Goal: Task Accomplishment & Management: Complete application form

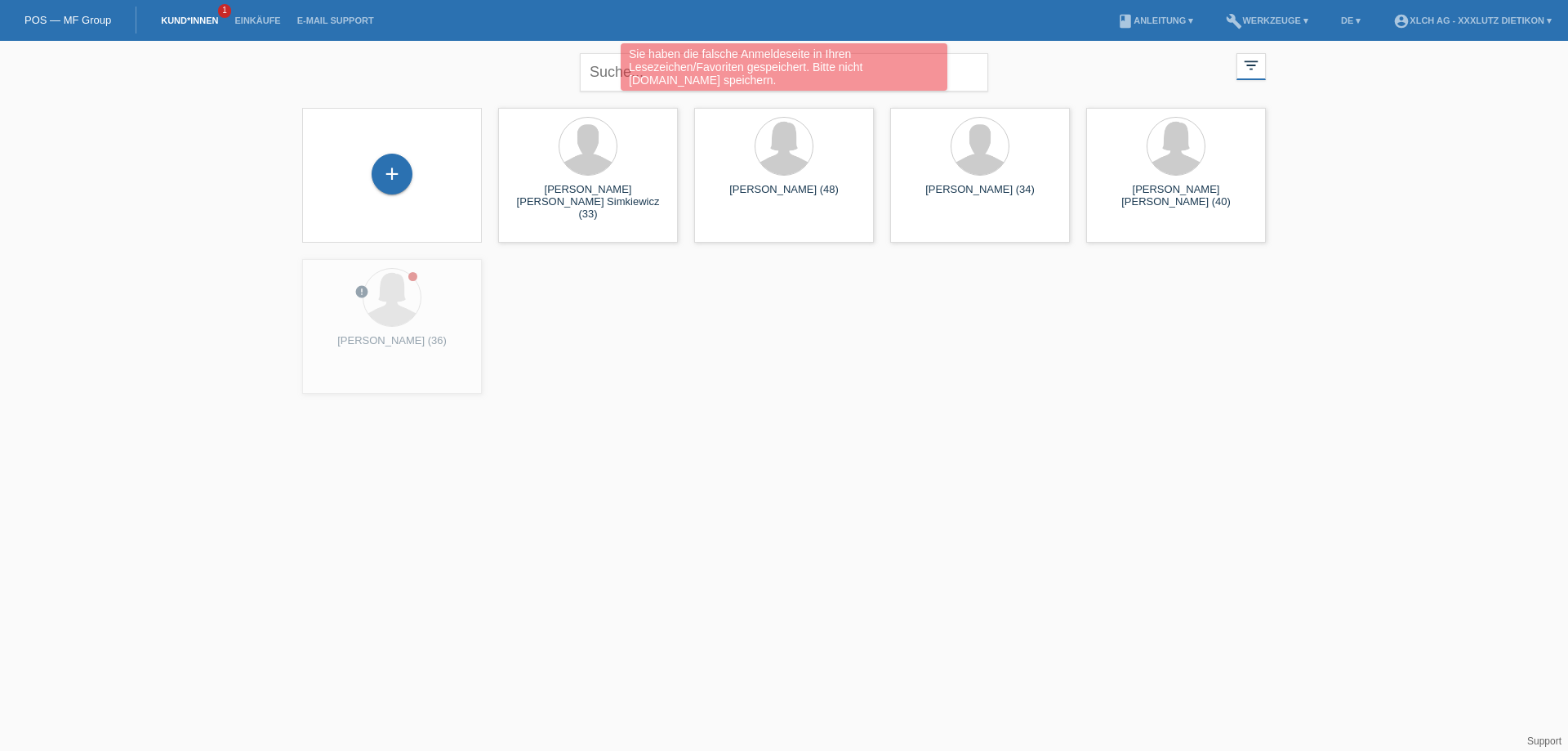
click at [180, 22] on link "Kund*innen" at bounding box center [189, 21] width 73 height 10
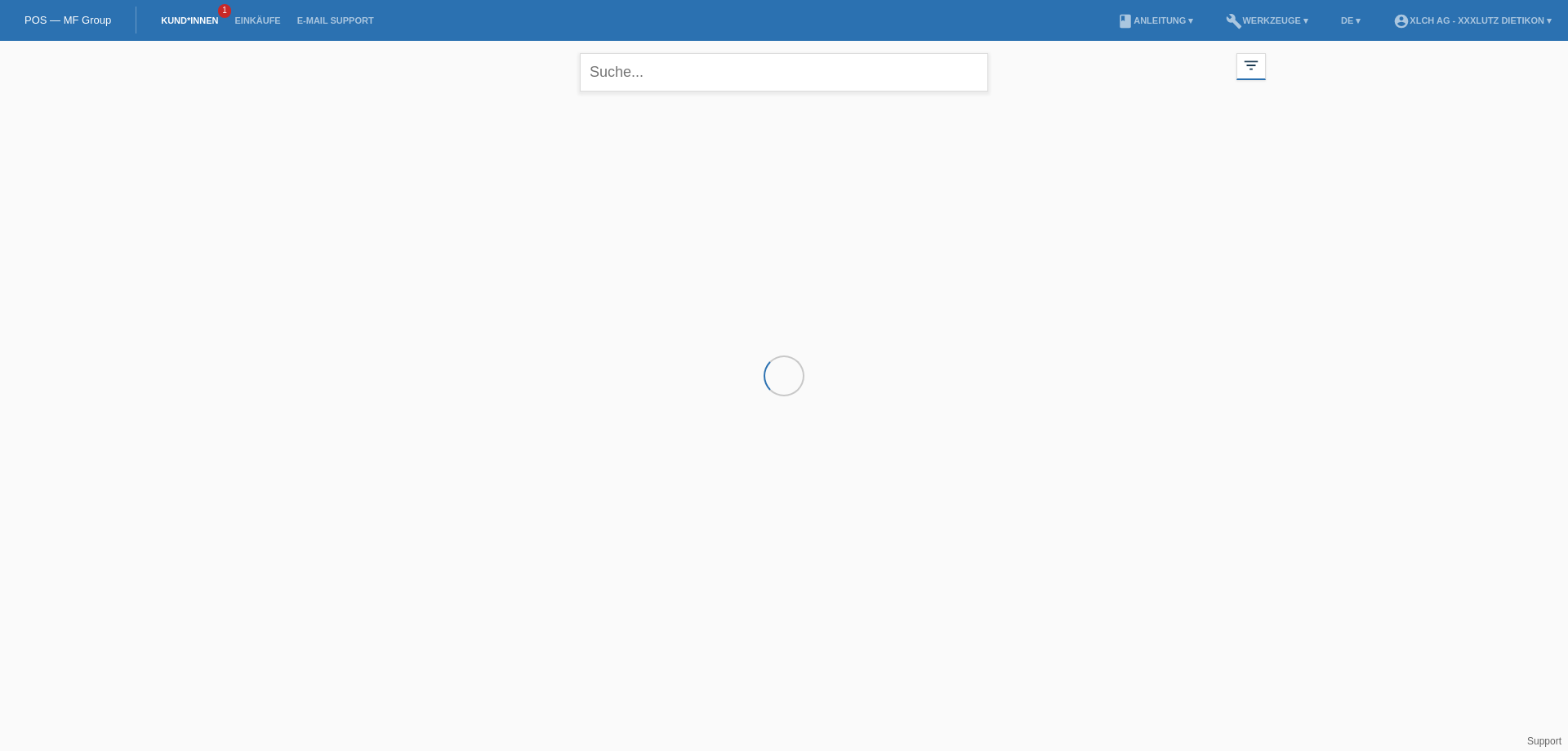
click at [634, 77] on input "text" at bounding box center [784, 72] width 409 height 39
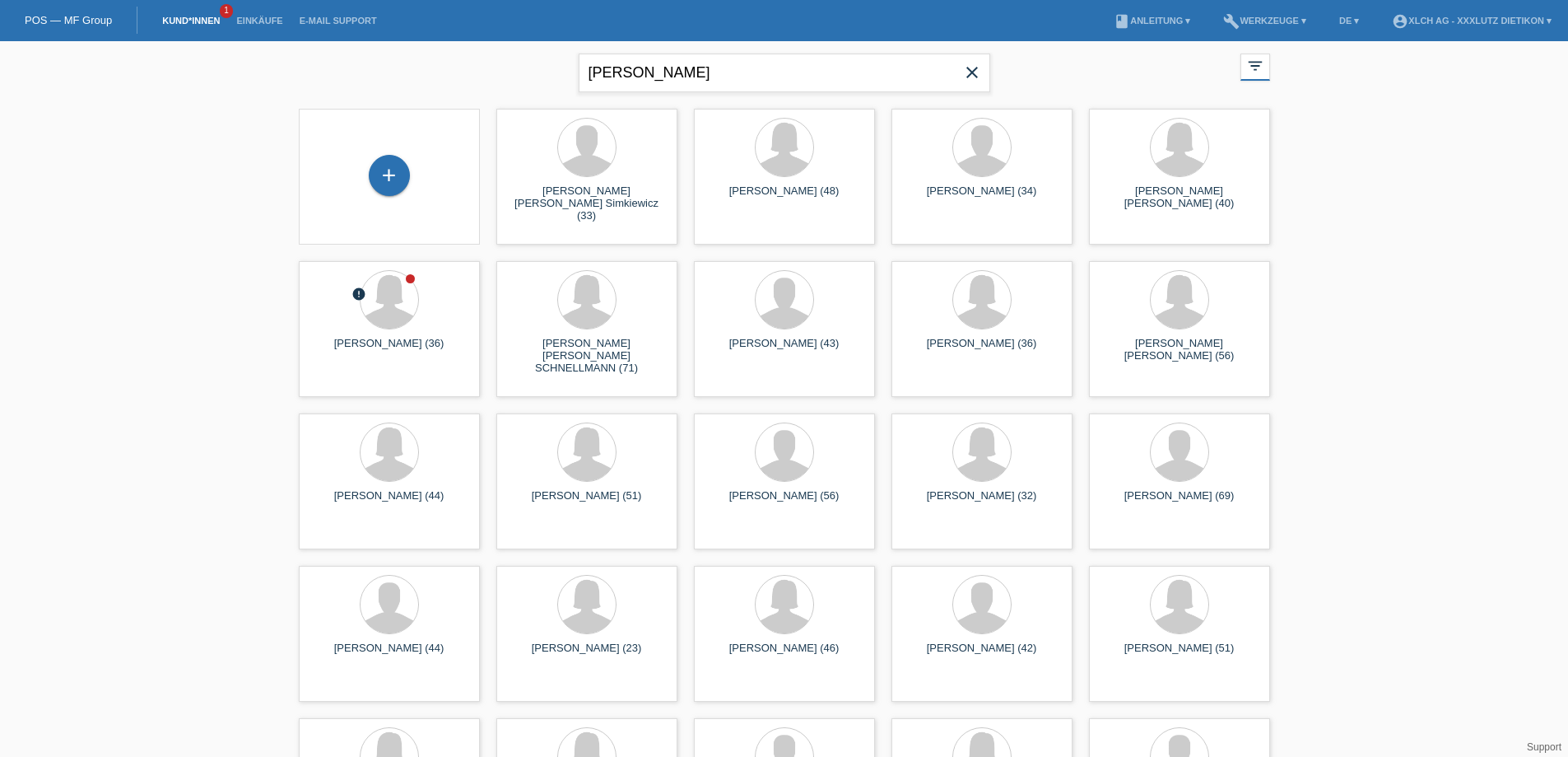
type input "lieber"
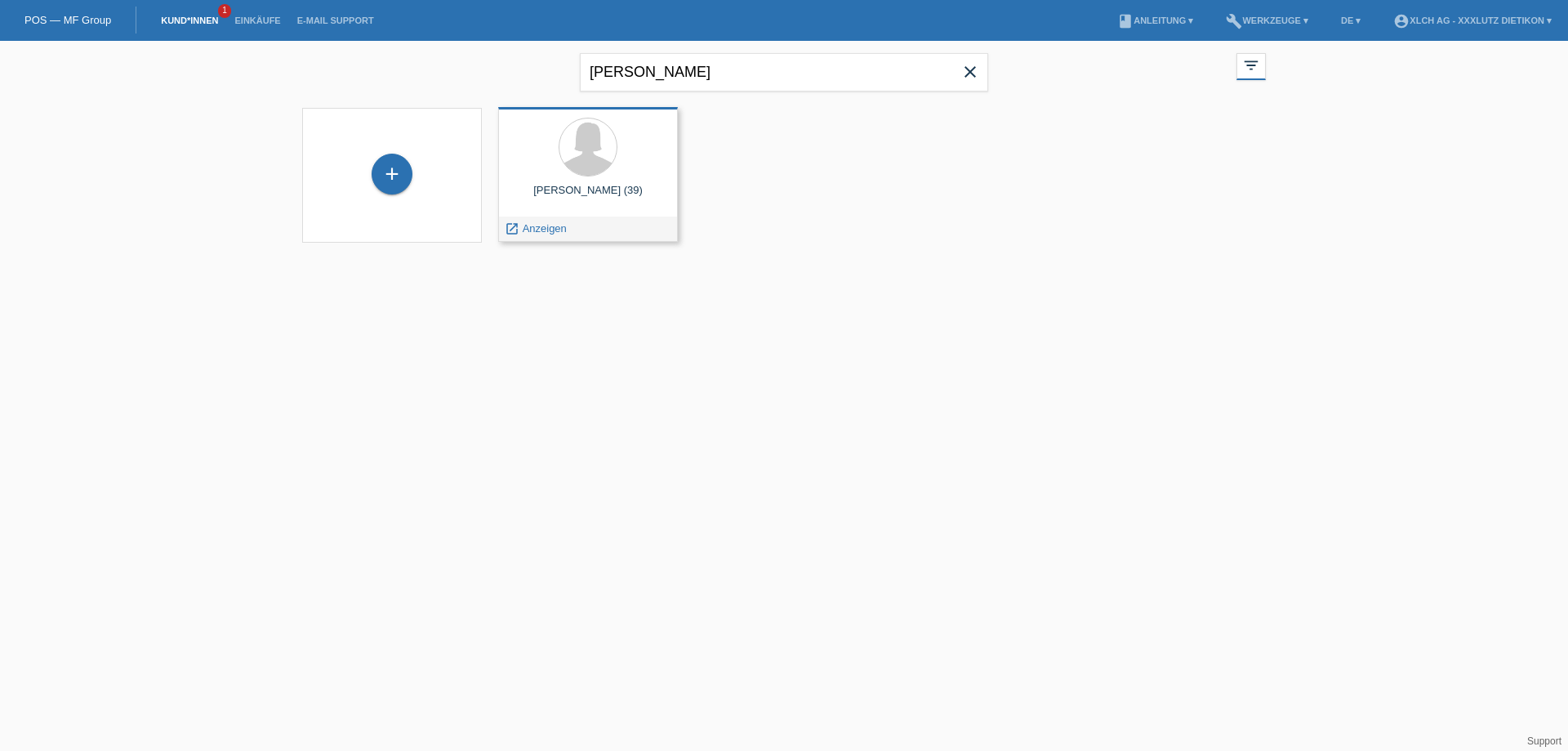
click at [595, 177] on div at bounding box center [588, 148] width 153 height 61
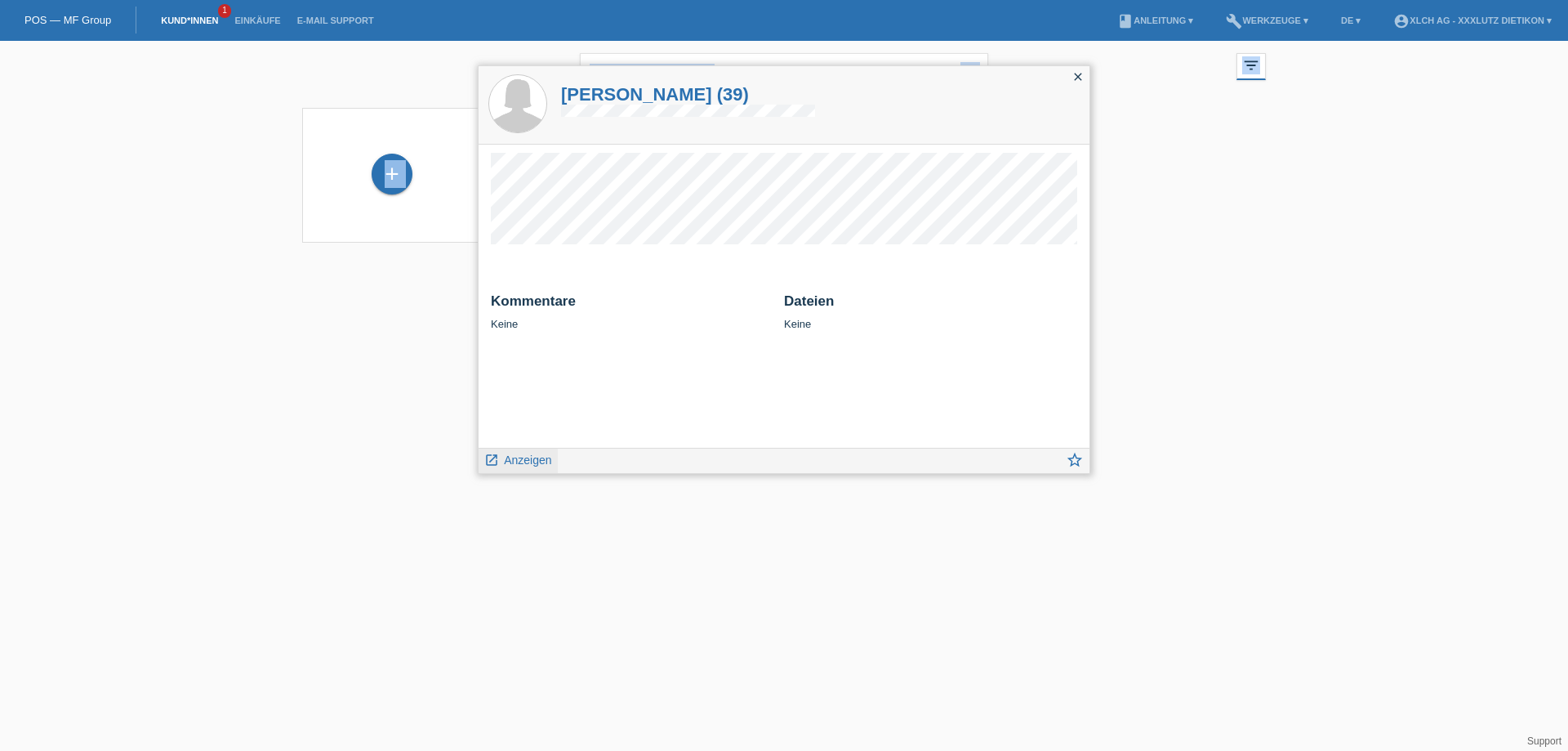
click at [493, 464] on icon "launch" at bounding box center [492, 459] width 15 height 15
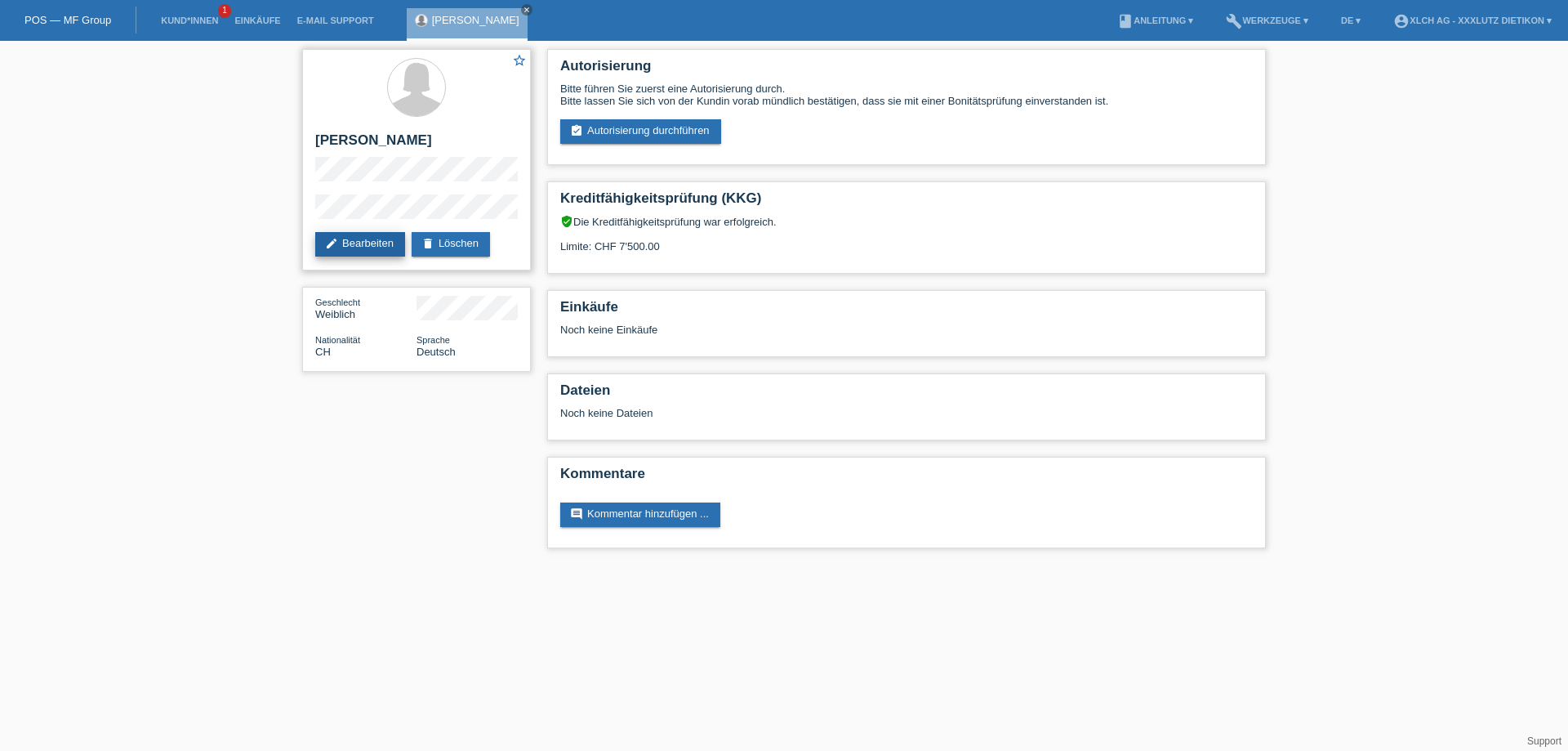
click at [344, 245] on link "edit Bearbeiten" at bounding box center [360, 243] width 90 height 25
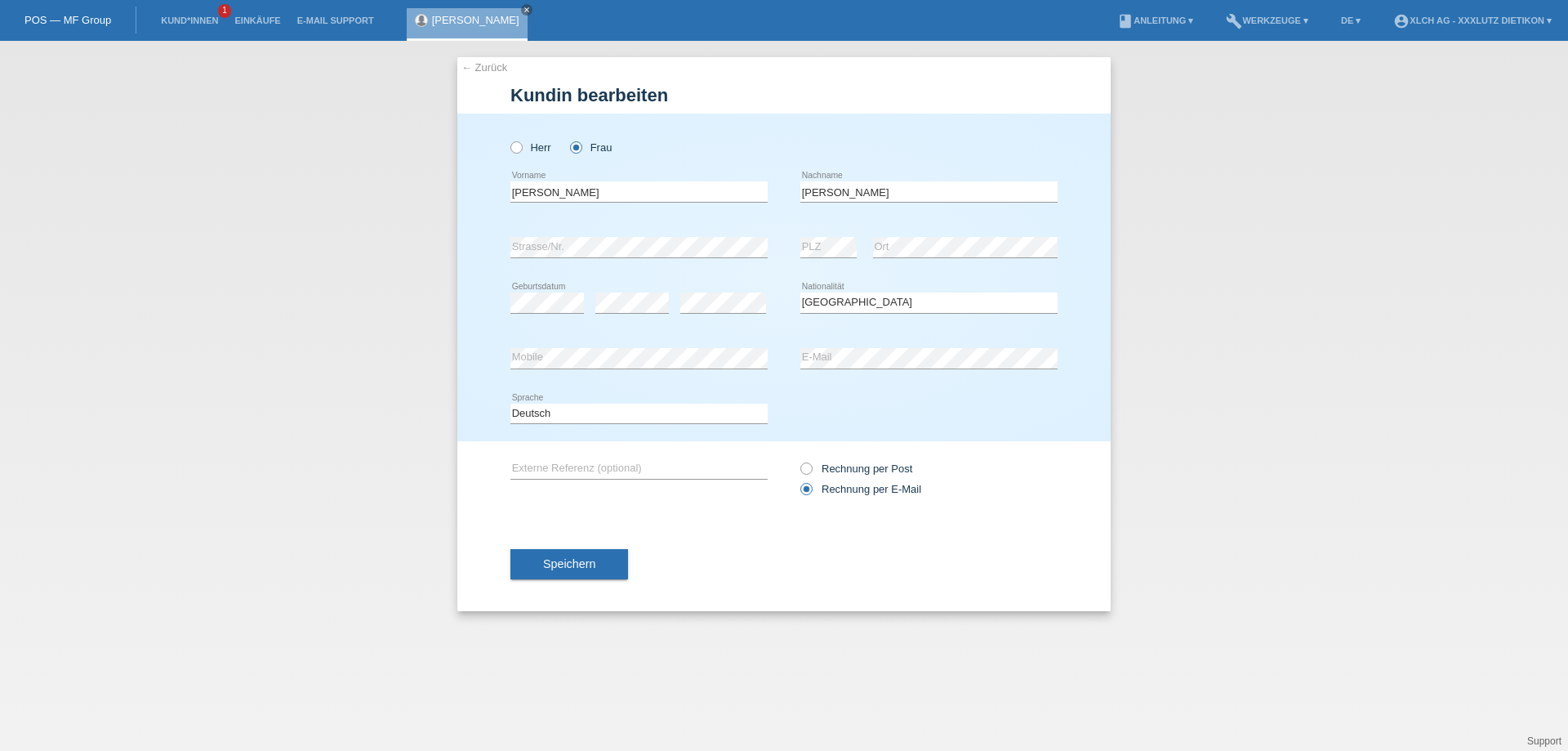
select select "CH"
click at [569, 559] on span "Speichern" at bounding box center [569, 563] width 52 height 13
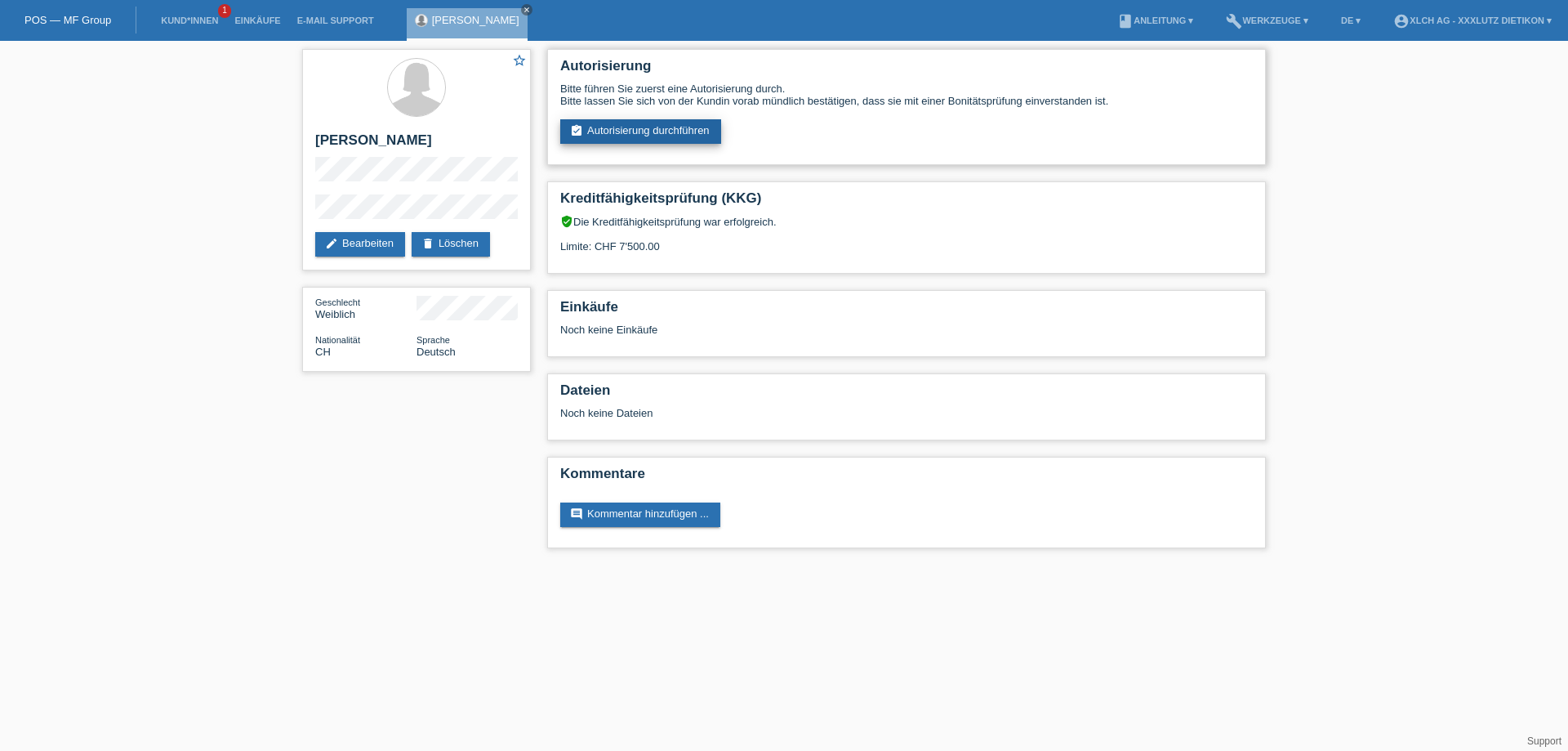
click at [639, 125] on link "assignment_turned_in Autorisierung durchführen" at bounding box center [640, 132] width 161 height 25
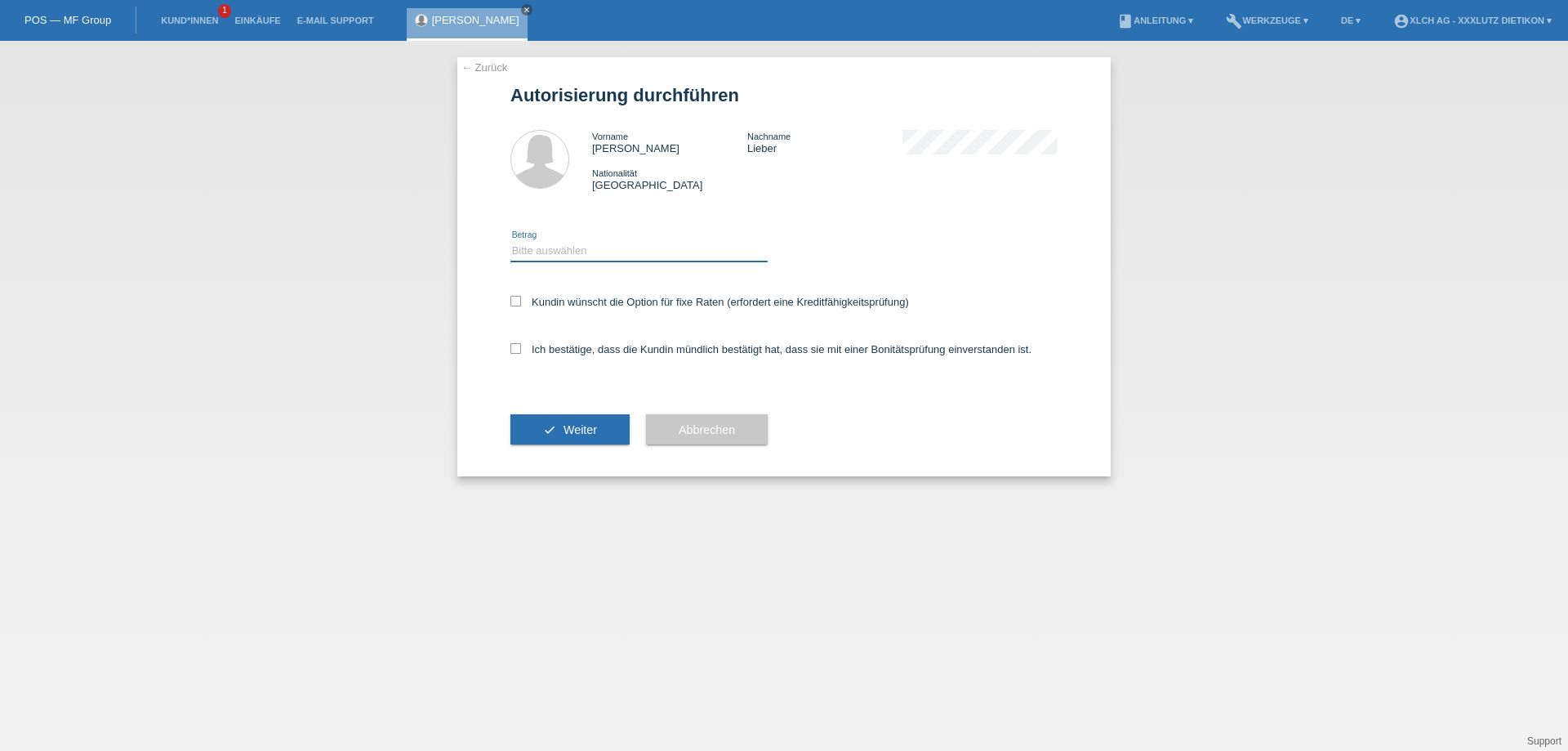
click at [540, 248] on select "Bitte auswählen CHF 1.00 - CHF 499.00 CHF 500.00 - CHF 1'999.00 CHF 2'000.00 - …" at bounding box center [639, 251] width 257 height 20
select select "2"
click at [510, 241] on select "Bitte auswählen CHF 1.00 - CHF 499.00 CHF 500.00 - CHF 1'999.00 CHF 2'000.00 - …" at bounding box center [639, 251] width 257 height 20
click at [509, 291] on div "← Zurück Autorisierung durchführen Vorname Philippa Katherine Nachname Lieber N…" at bounding box center [784, 266] width 653 height 419
click at [517, 302] on icon at bounding box center [515, 301] width 11 height 11
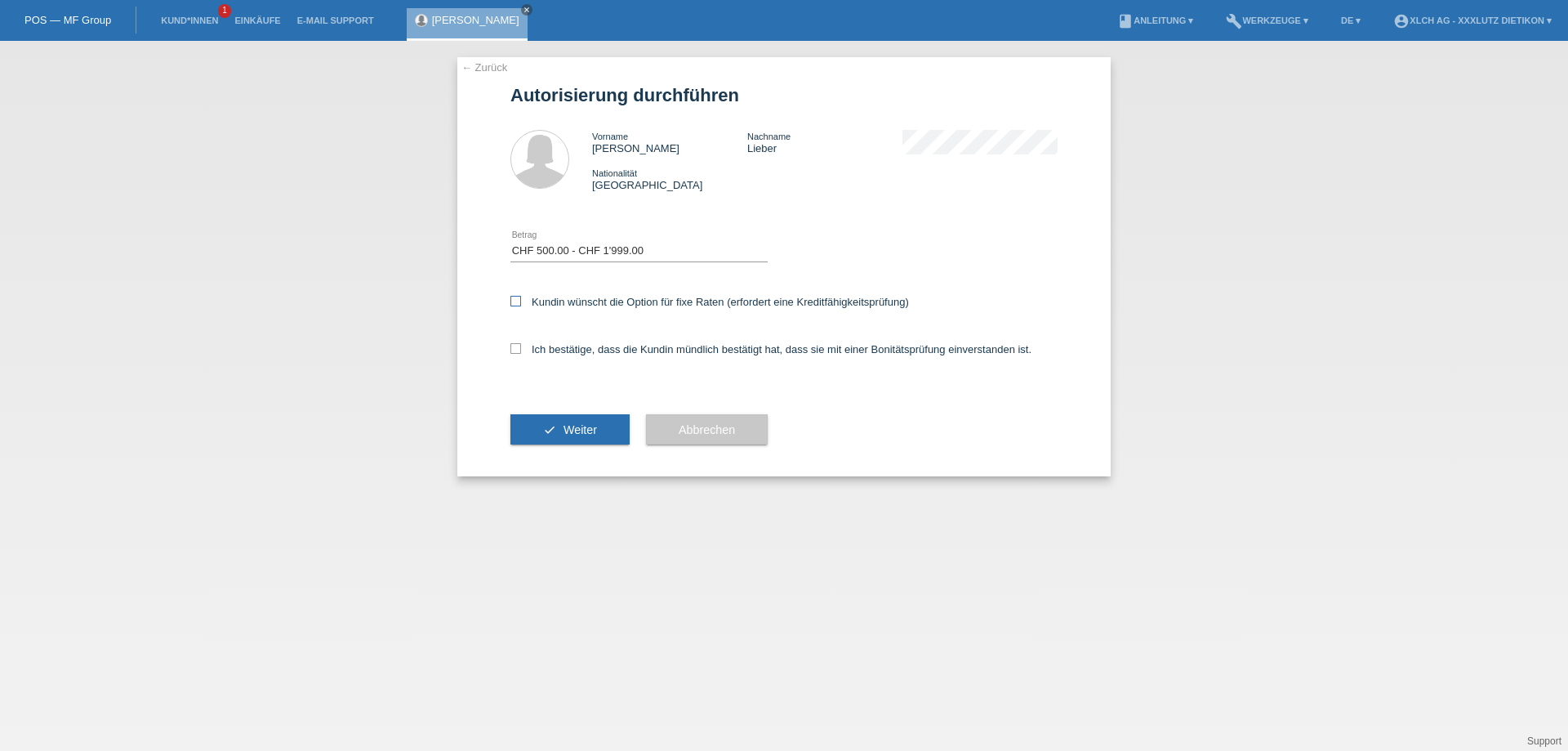
click at [517, 302] on input "Kundin wünscht die Option für fixe Raten (erfordert eine Kreditfähigkeitsprüfun…" at bounding box center [515, 301] width 11 height 11
checkbox input "true"
click at [519, 353] on icon at bounding box center [515, 348] width 11 height 11
click at [519, 353] on input "Ich bestätige, dass die Kundin mündlich bestätigt hat, dass sie mit einer Bonit…" at bounding box center [515, 348] width 11 height 11
checkbox input "true"
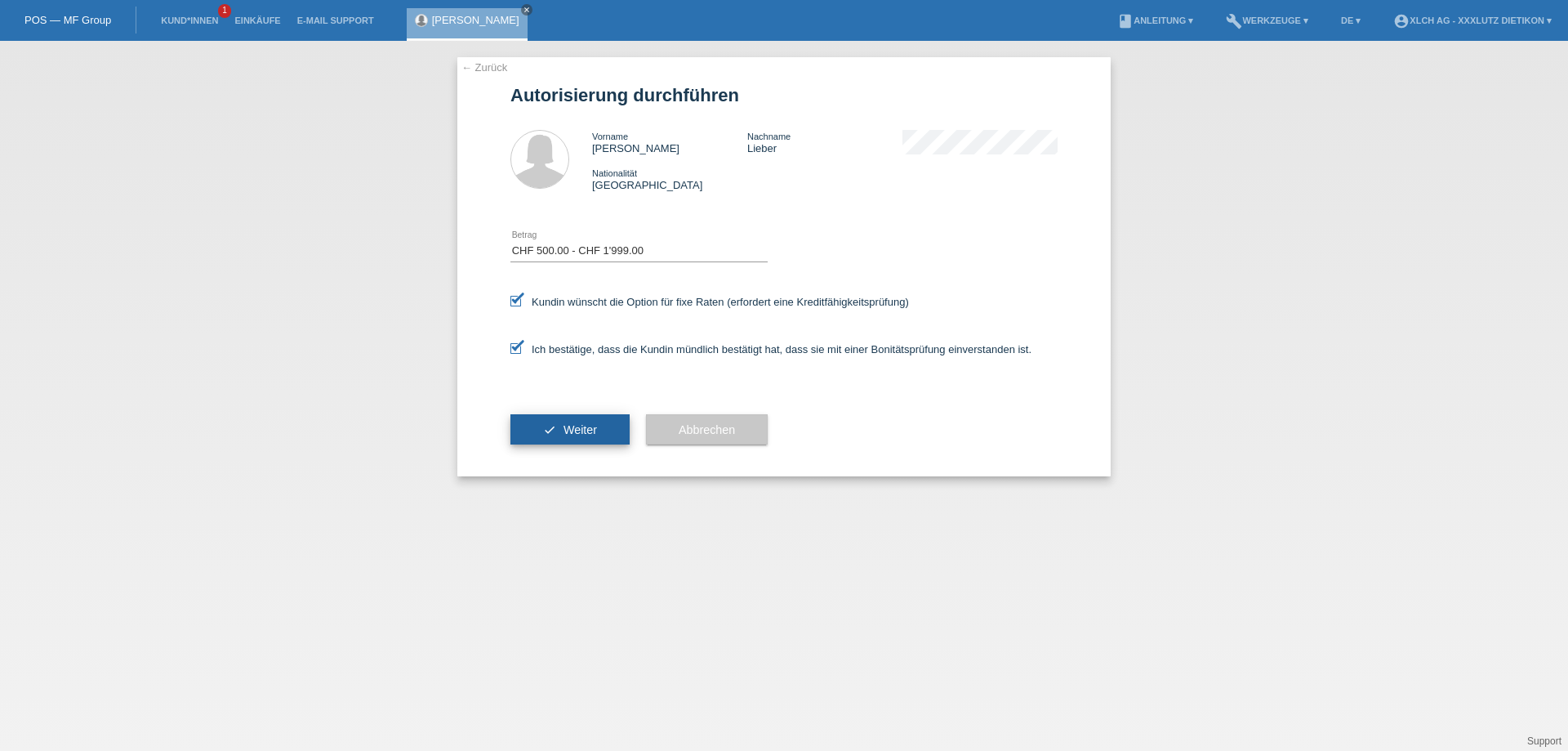
click at [574, 440] on button "check Weiter" at bounding box center [570, 429] width 120 height 31
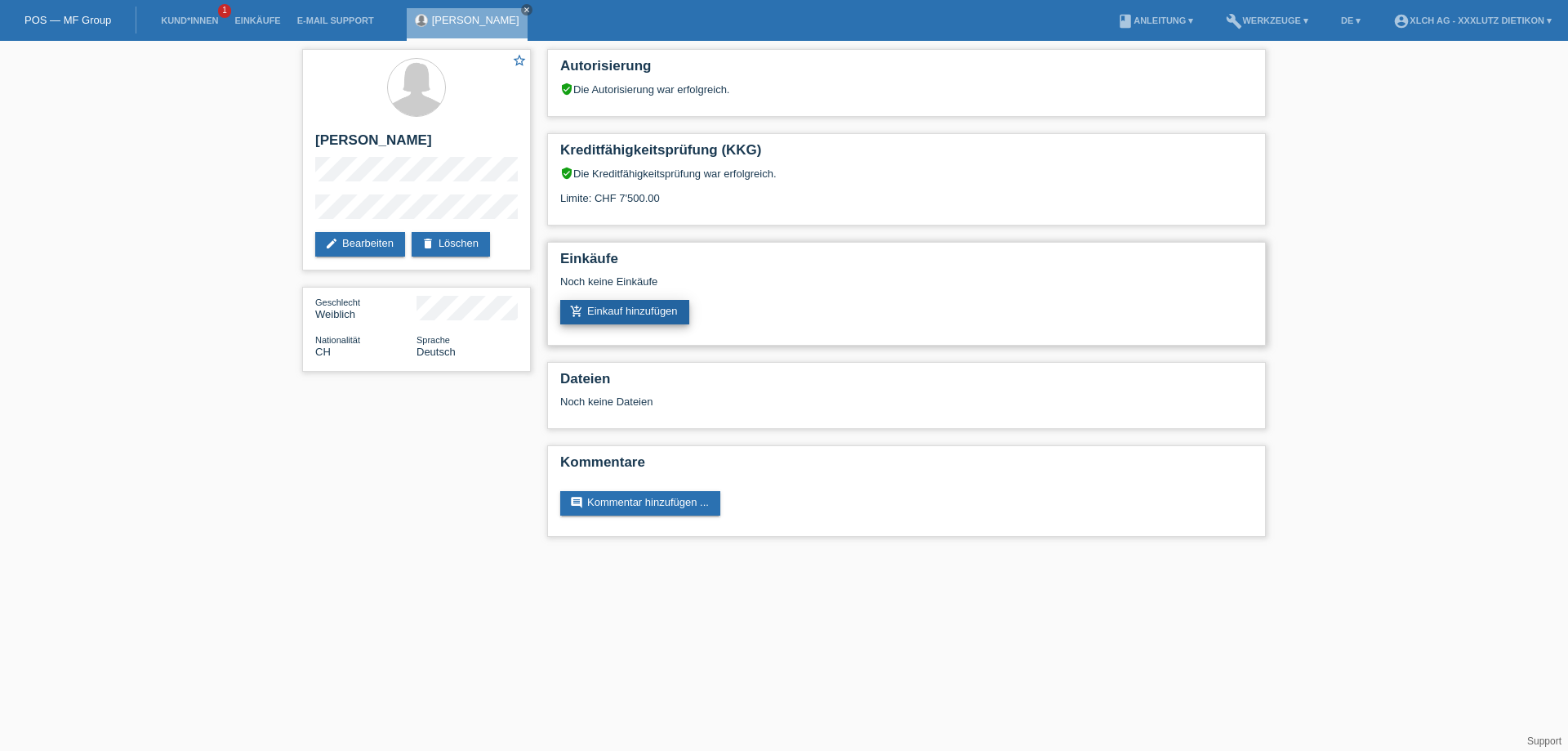
click at [625, 307] on link "add_shopping_cart Einkauf hinzufügen" at bounding box center [624, 312] width 129 height 25
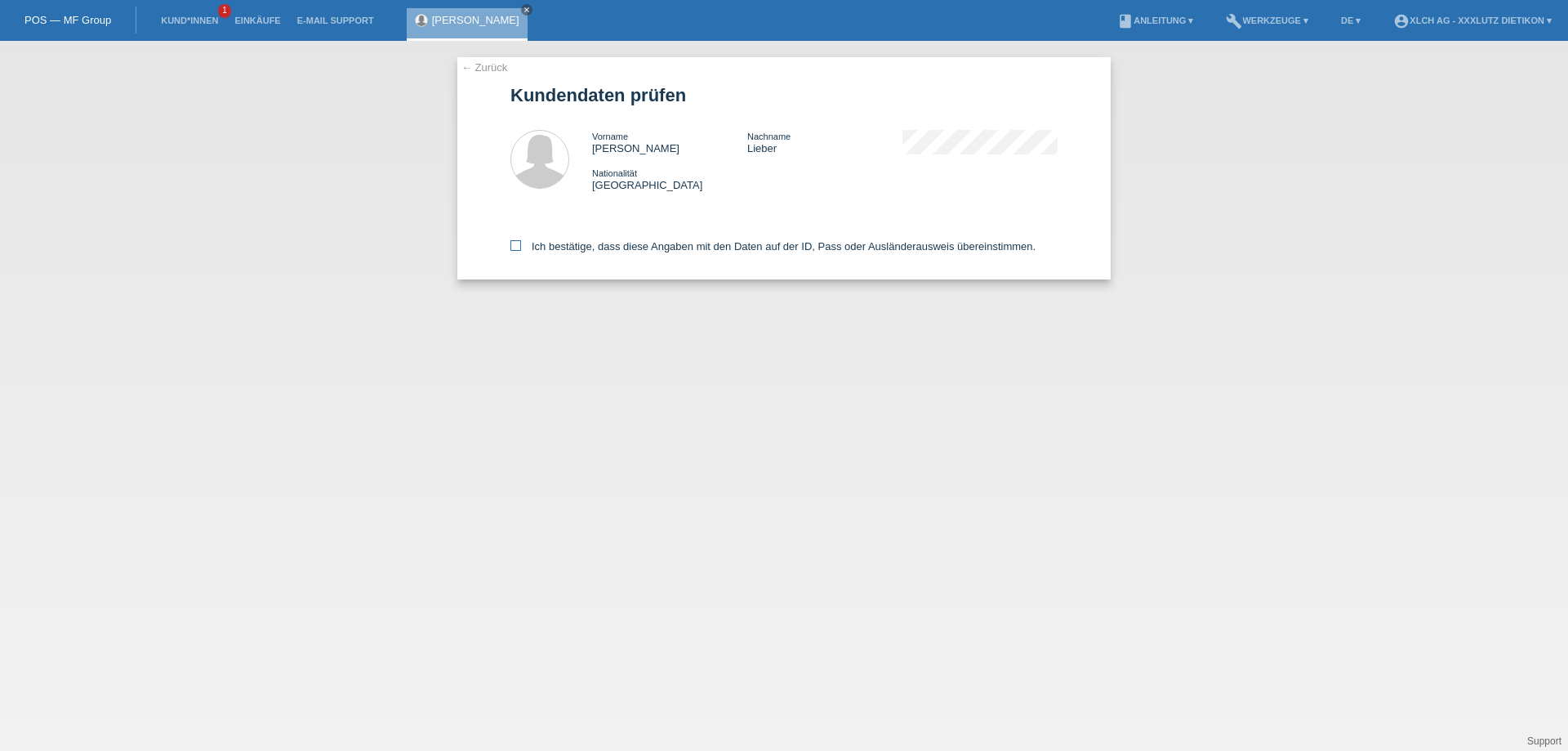
click at [517, 242] on icon at bounding box center [515, 245] width 11 height 11
click at [517, 242] on input "Ich bestätige, dass diese Angaben mit den Daten auf der ID, Pass oder Ausländer…" at bounding box center [515, 245] width 11 height 11
checkbox input "true"
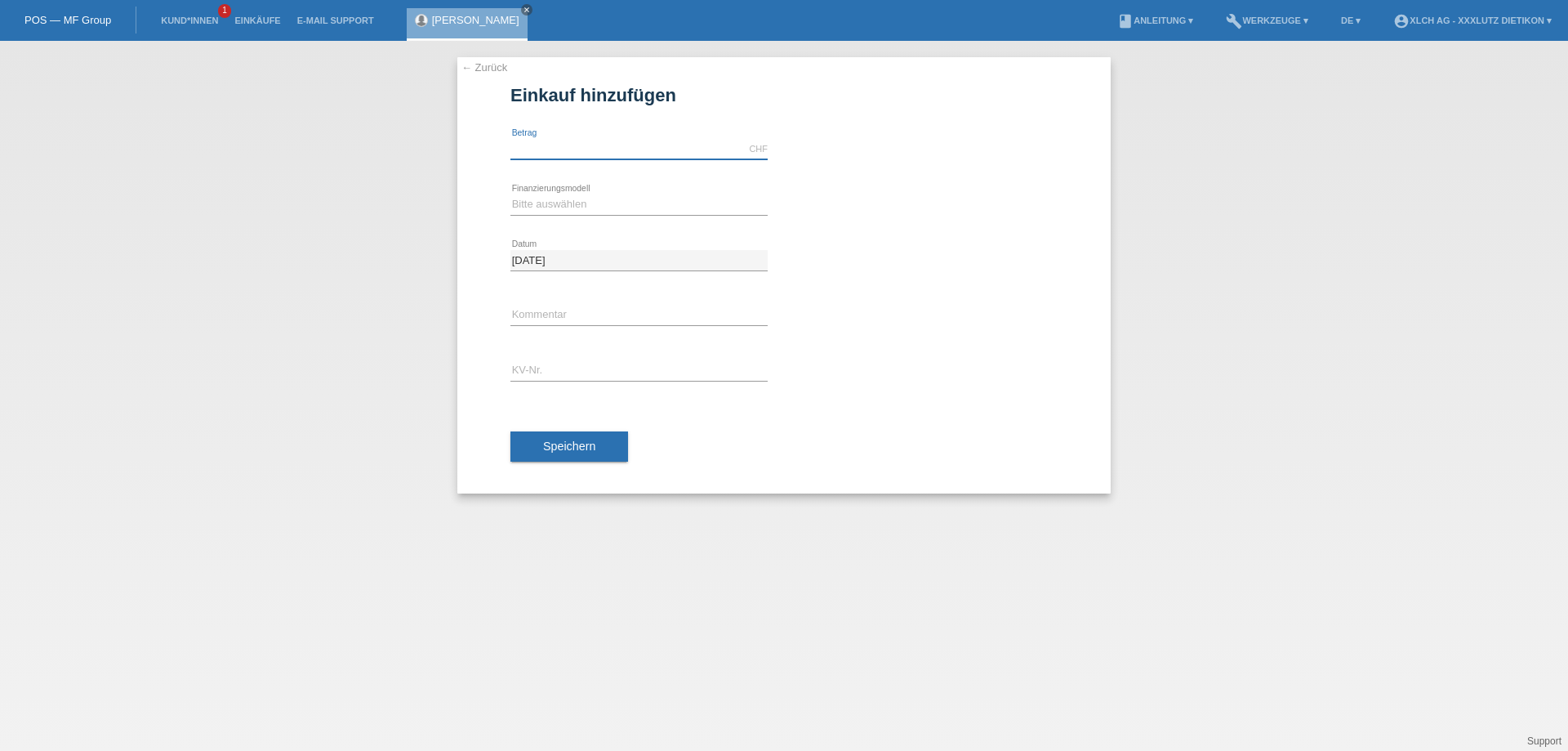
click at [571, 152] on input "text" at bounding box center [639, 148] width 257 height 21
click at [536, 146] on input "text" at bounding box center [639, 148] width 257 height 21
type input "1599.00"
click at [540, 212] on select "Bitte auswählen Kauf auf Rechnung mit Teilzahlungsoption Fixe Raten - Zinsübern…" at bounding box center [639, 204] width 257 height 20
select select "109"
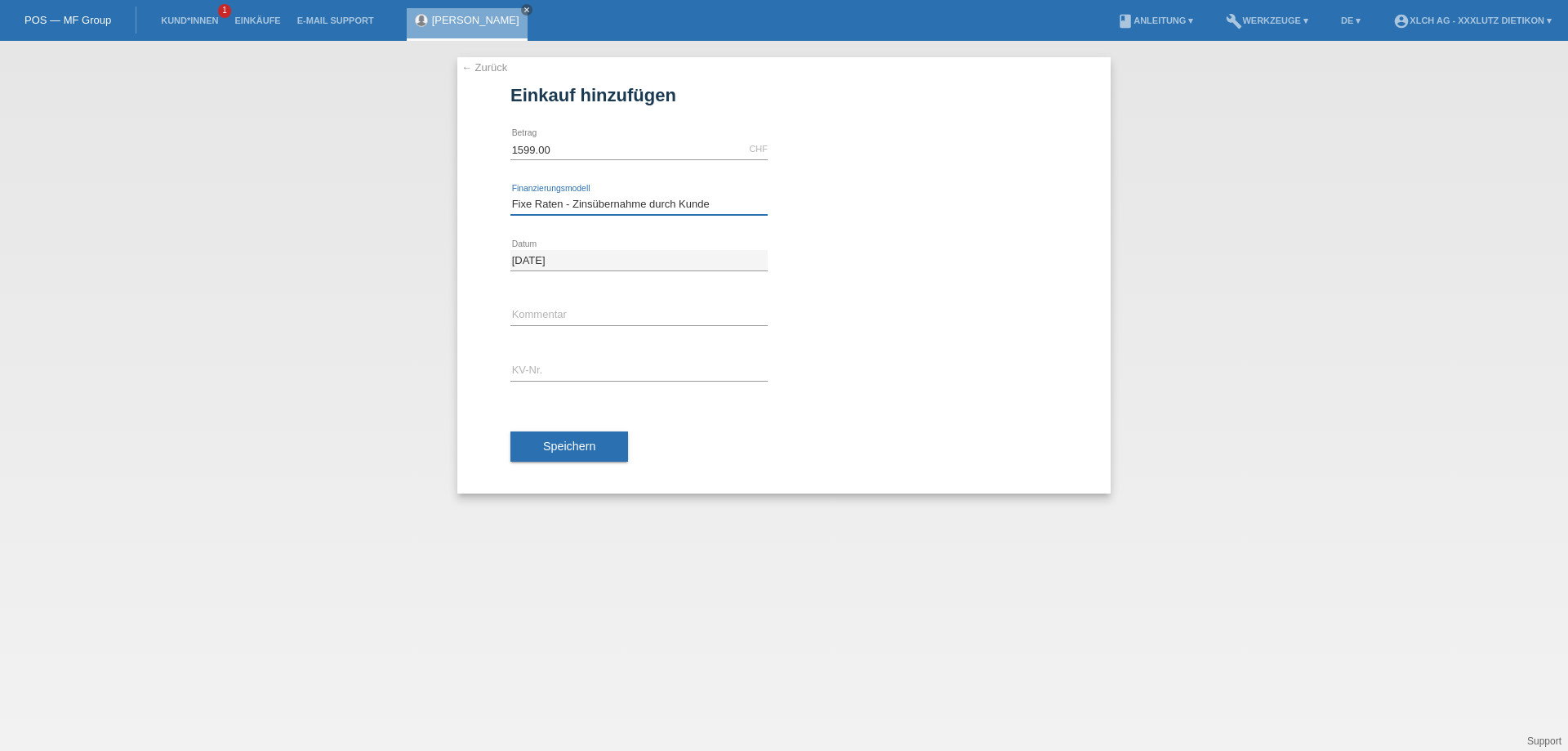
click at [510, 194] on select "Bitte auswählen Kauf auf Rechnung mit Teilzahlungsoption Fixe Raten - Zinsübern…" at bounding box center [639, 204] width 257 height 20
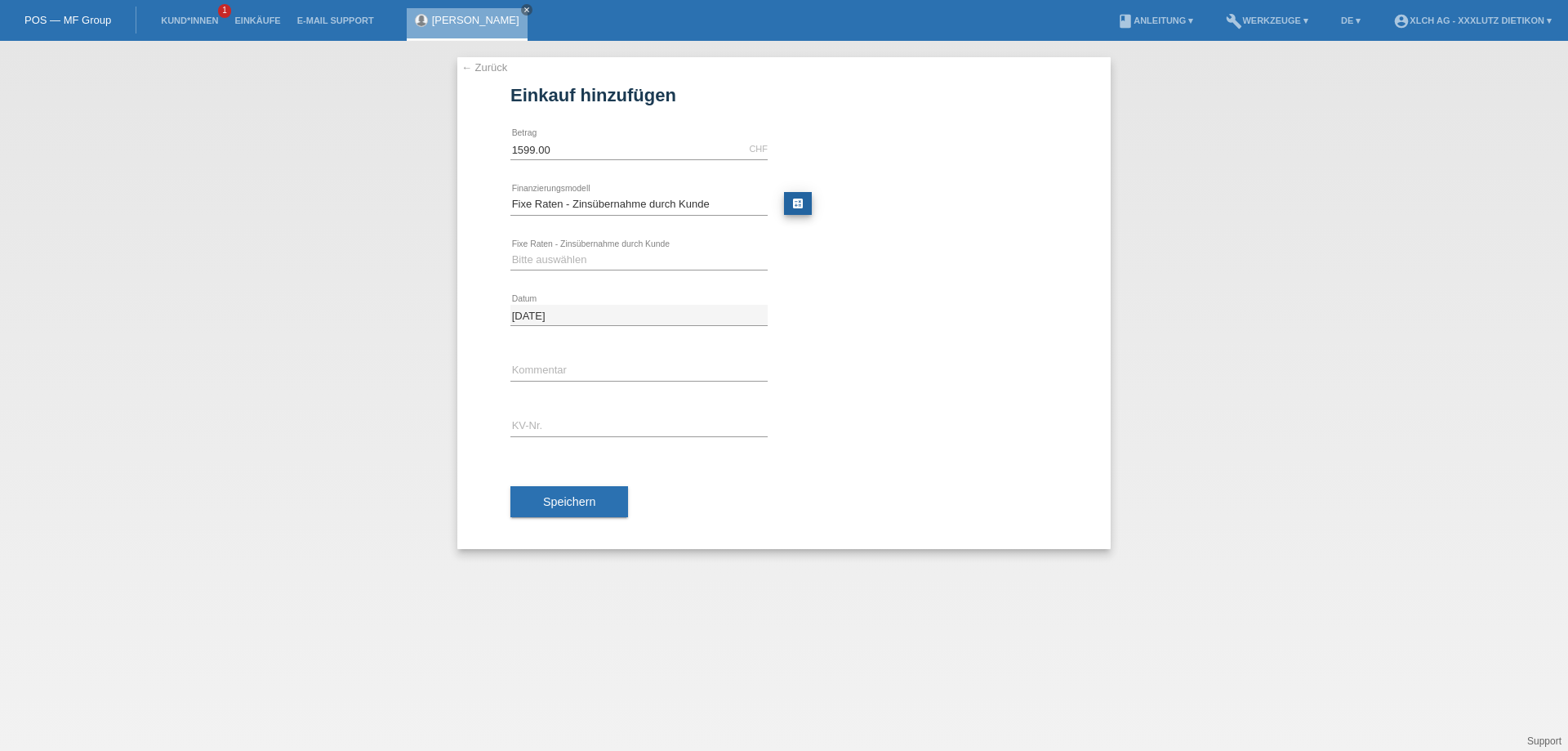
click at [802, 204] on link "calculate" at bounding box center [797, 203] width 28 height 23
type input "1599.00"
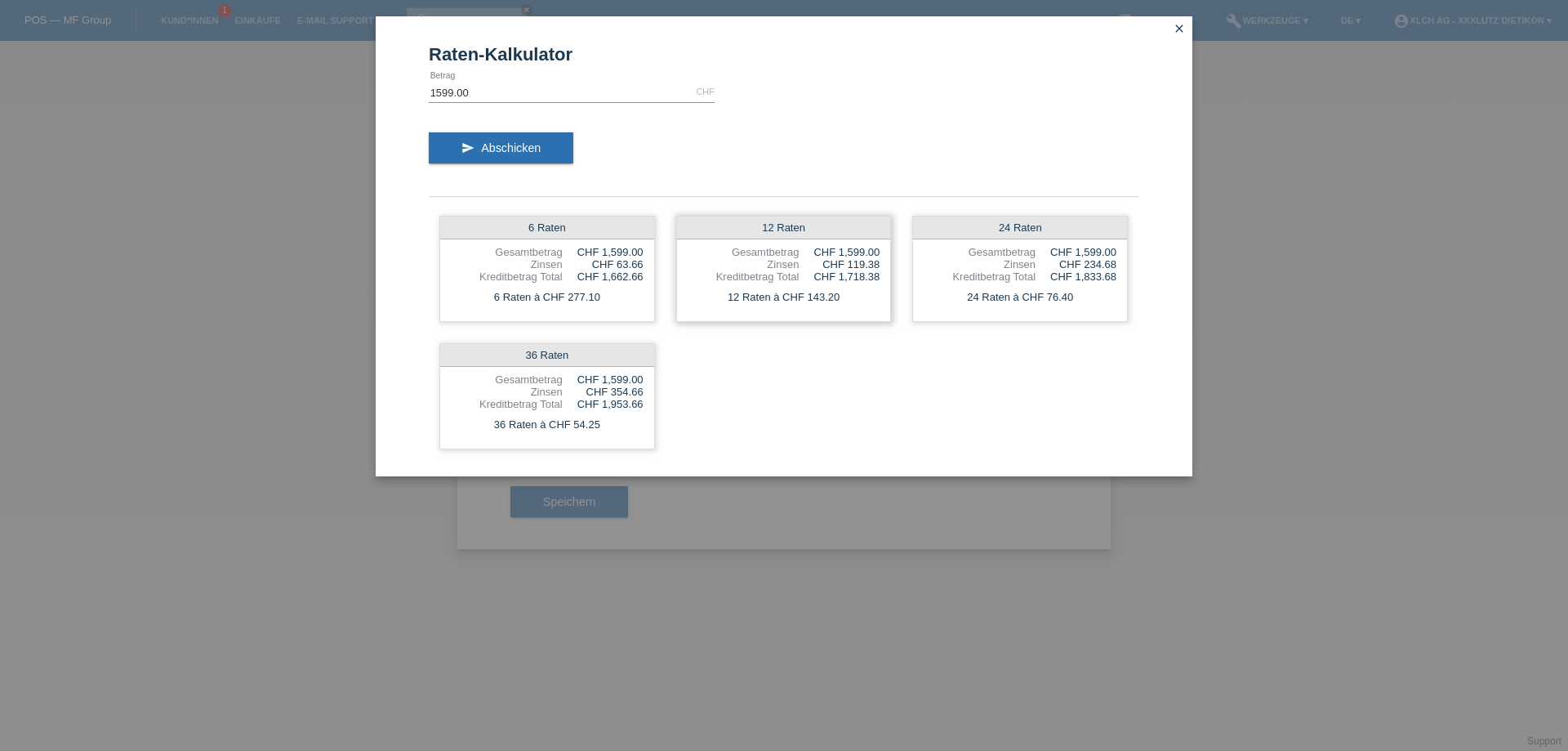
click at [777, 265] on div "Zinsen" at bounding box center [743, 264] width 112 height 12
click at [1178, 29] on icon "close" at bounding box center [1178, 28] width 13 height 13
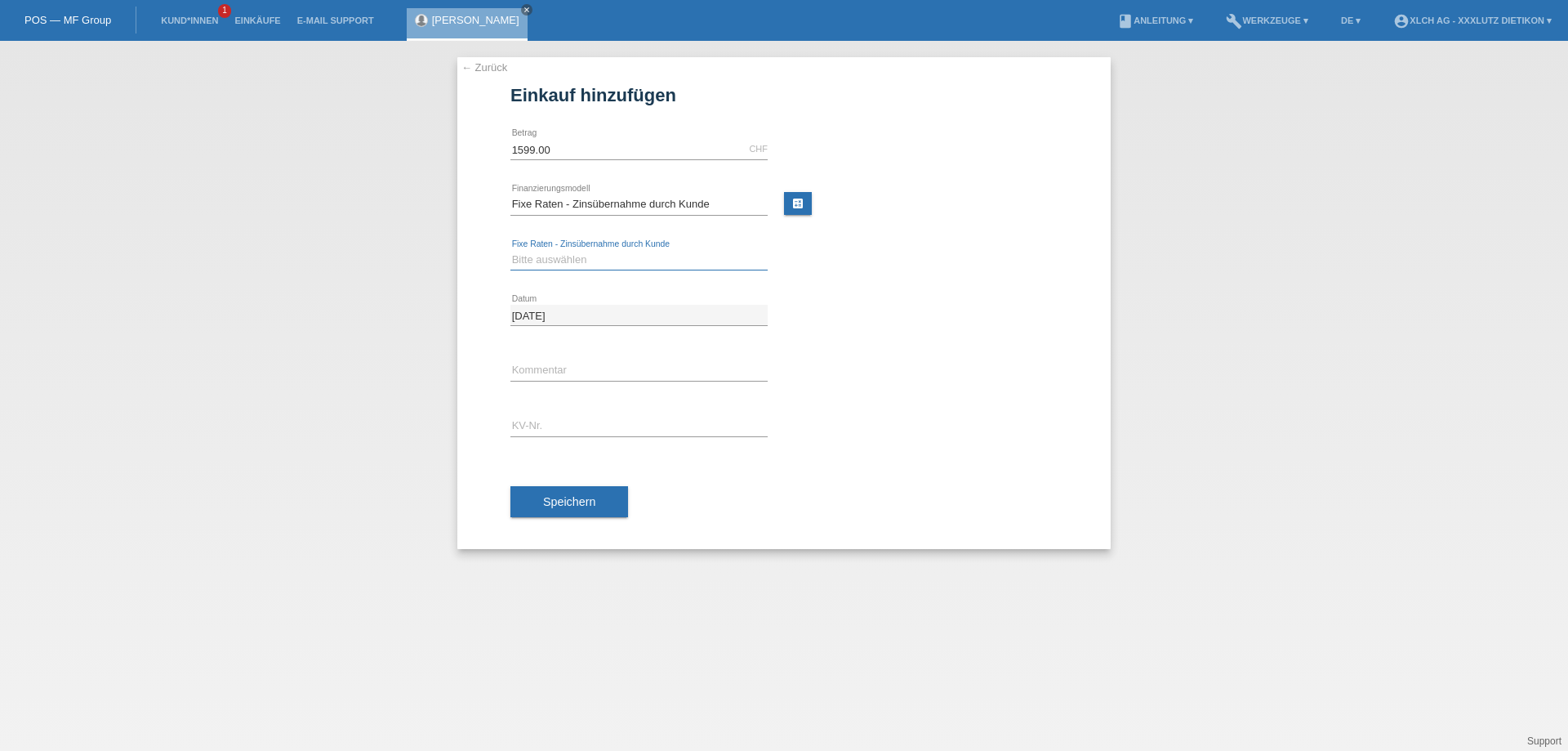
click at [568, 256] on select "Bitte auswählen 6 Raten 12 Raten 24 Raten 36 Raten" at bounding box center [639, 260] width 257 height 20
select select "314"
click at [510, 250] on select "Bitte auswählen 6 Raten 12 Raten 24 Raten 36 Raten" at bounding box center [639, 260] width 257 height 20
click at [550, 368] on input "text" at bounding box center [639, 370] width 257 height 21
click at [541, 424] on input "text" at bounding box center [639, 425] width 257 height 21
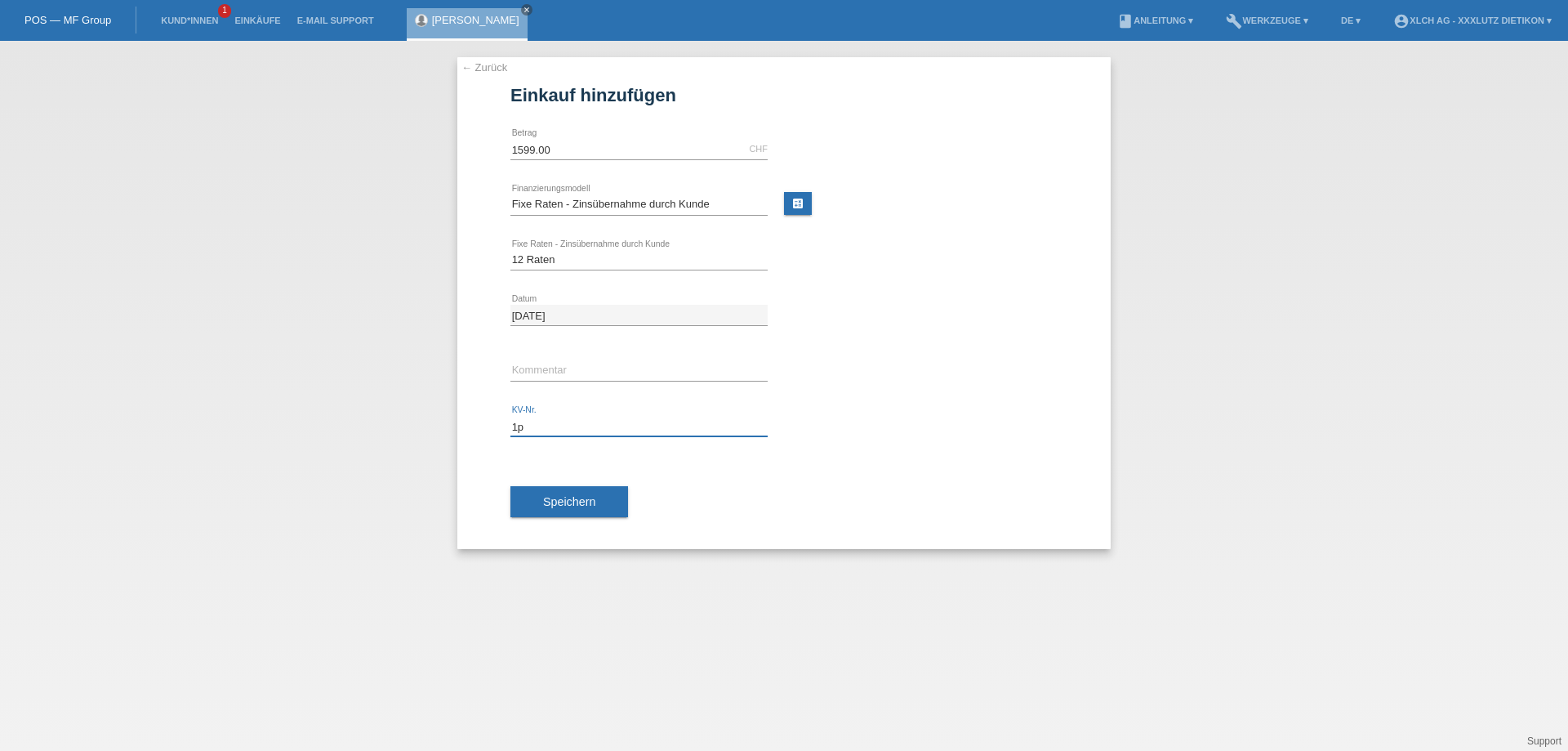
type input "1"
type input "1PP98P"
click at [562, 504] on span "Speichern" at bounding box center [569, 501] width 52 height 13
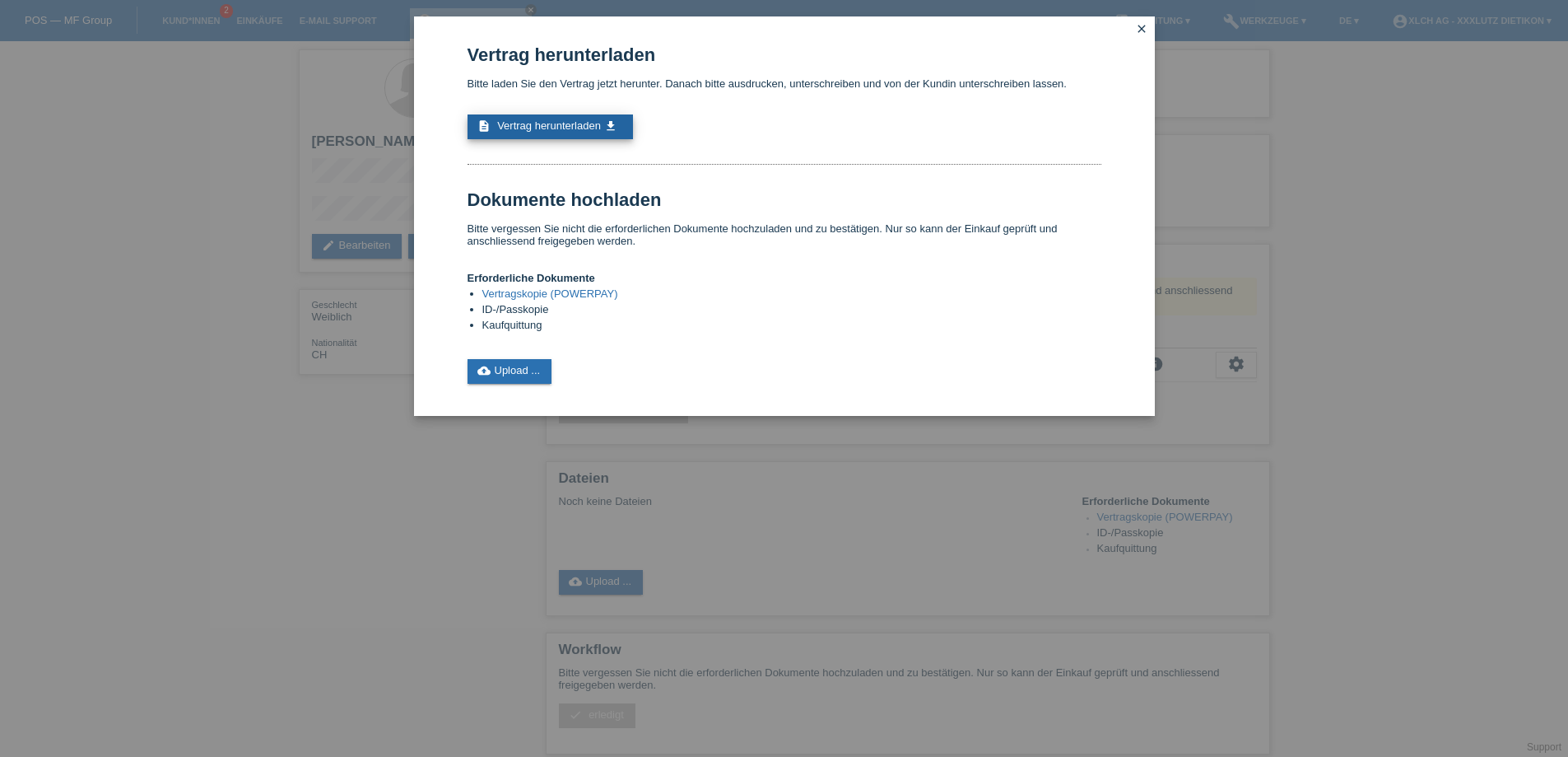
click at [562, 125] on span "Vertrag herunterladen" at bounding box center [549, 126] width 104 height 12
click at [521, 373] on link "cloud_upload Upload ..." at bounding box center [509, 371] width 85 height 25
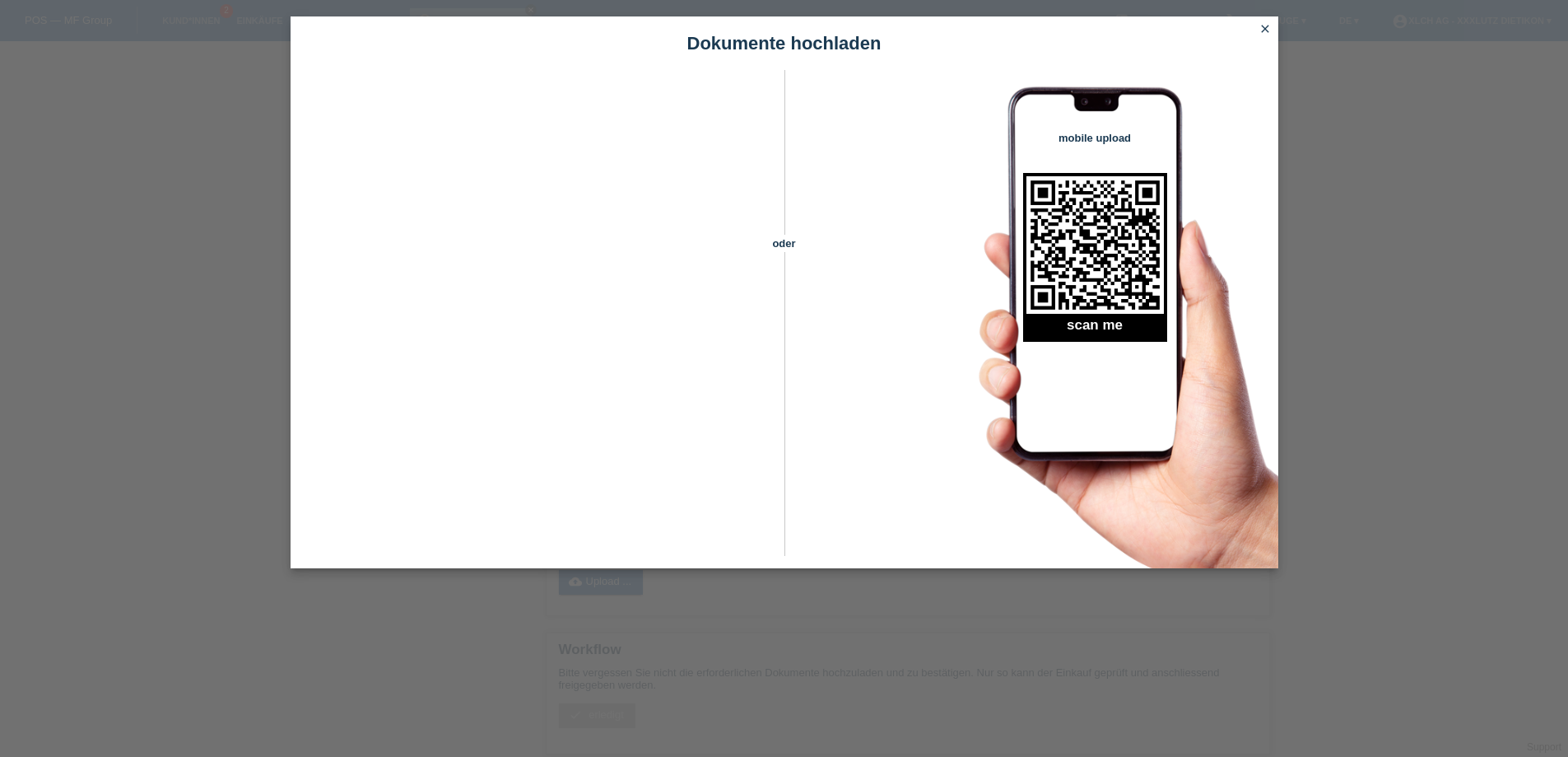
click at [1266, 35] on icon "close" at bounding box center [1264, 28] width 13 height 13
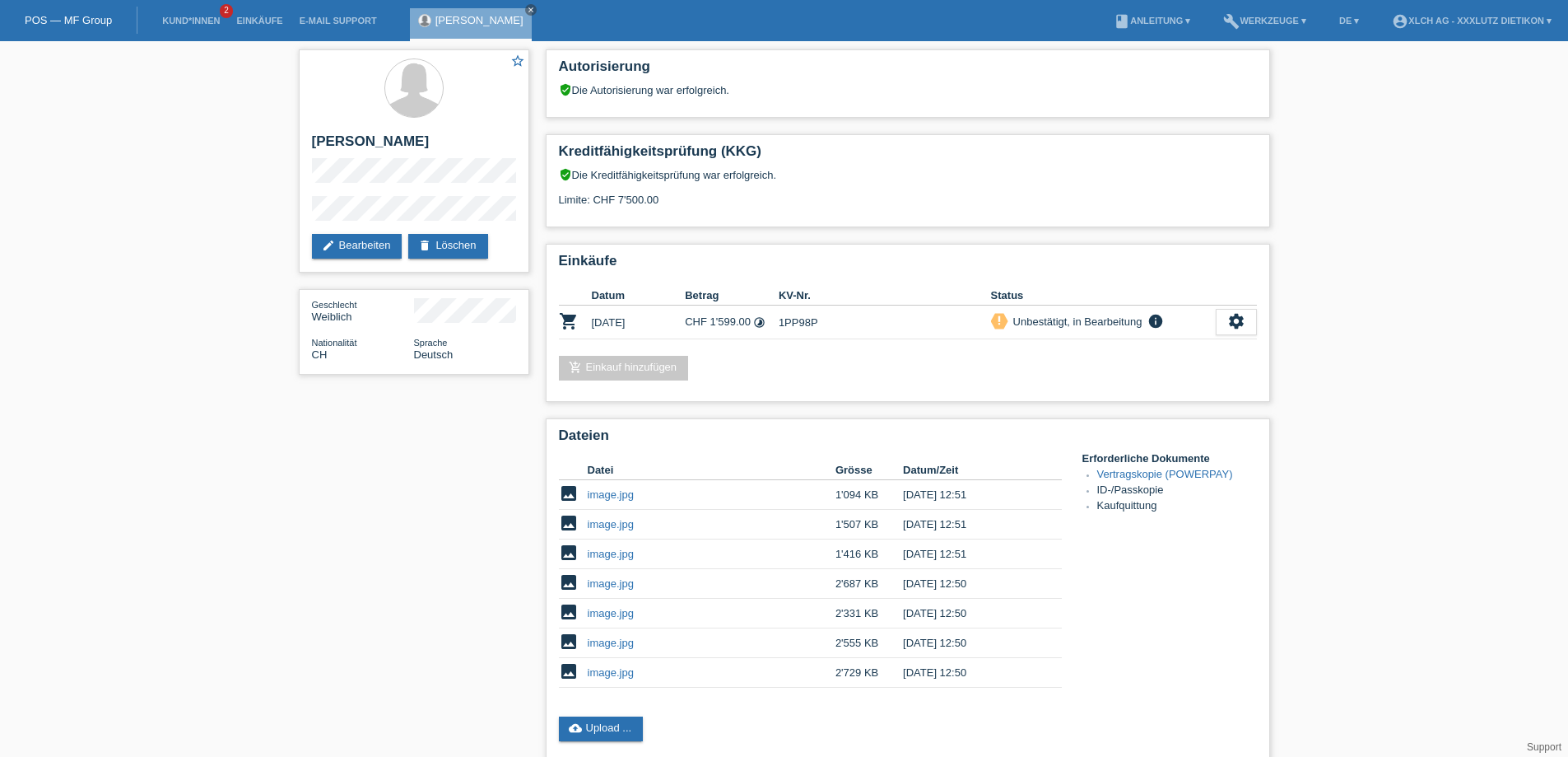
scroll to position [295, 0]
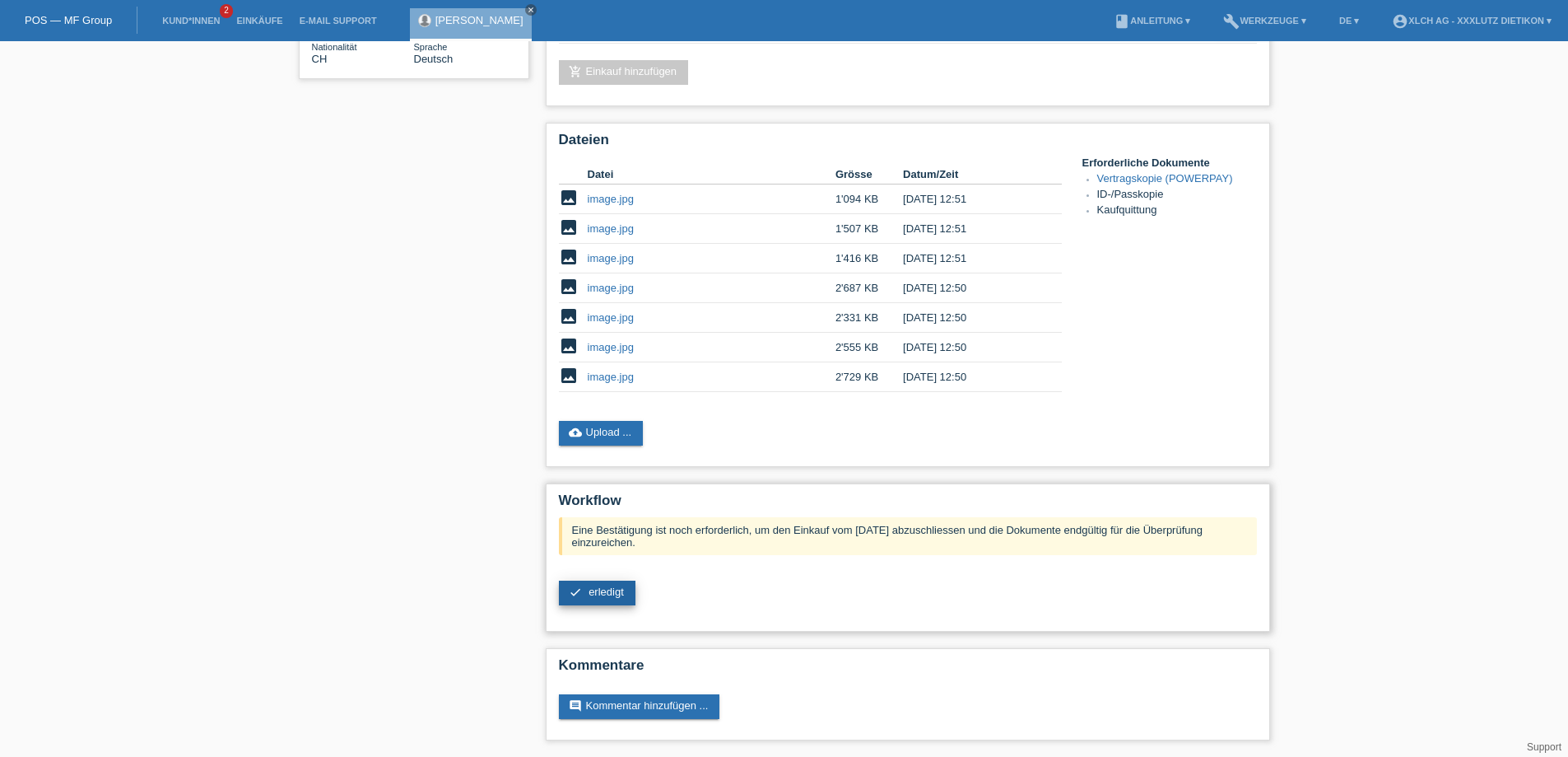
click at [601, 592] on span "erledigt" at bounding box center [605, 591] width 35 height 12
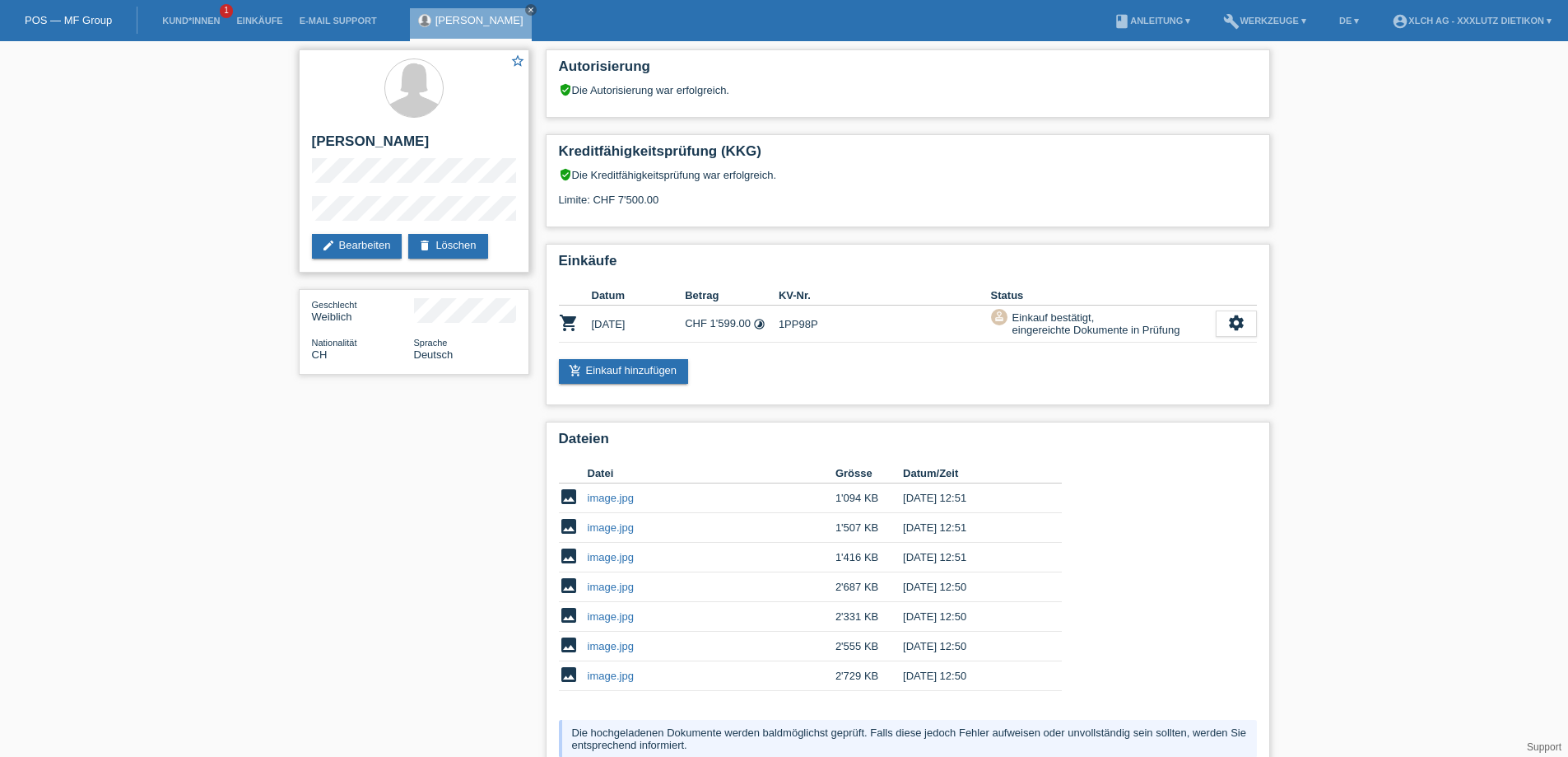
scroll to position [144, 0]
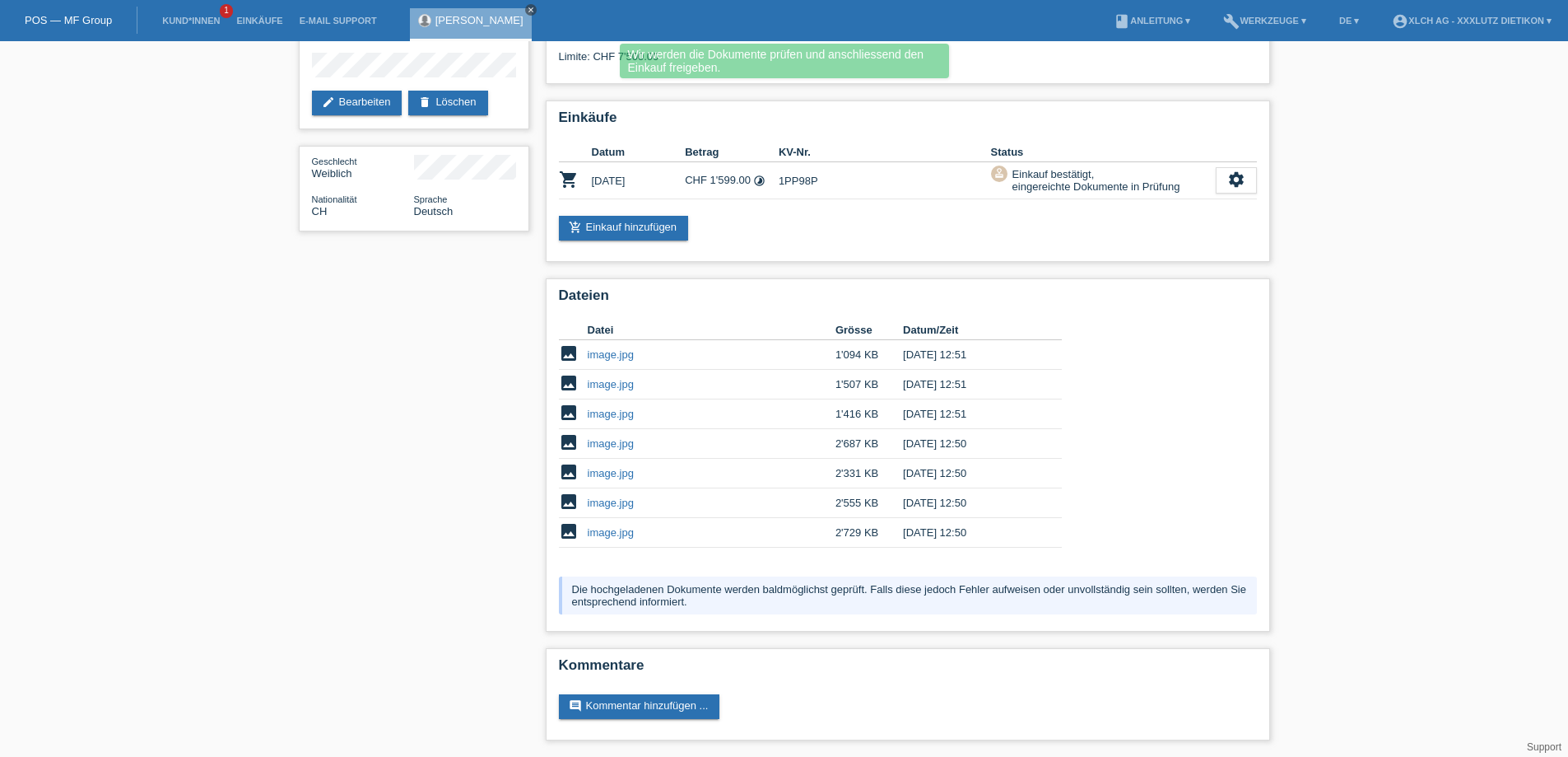
click at [535, 9] on icon "close" at bounding box center [530, 10] width 8 height 8
